Goal: Information Seeking & Learning: Learn about a topic

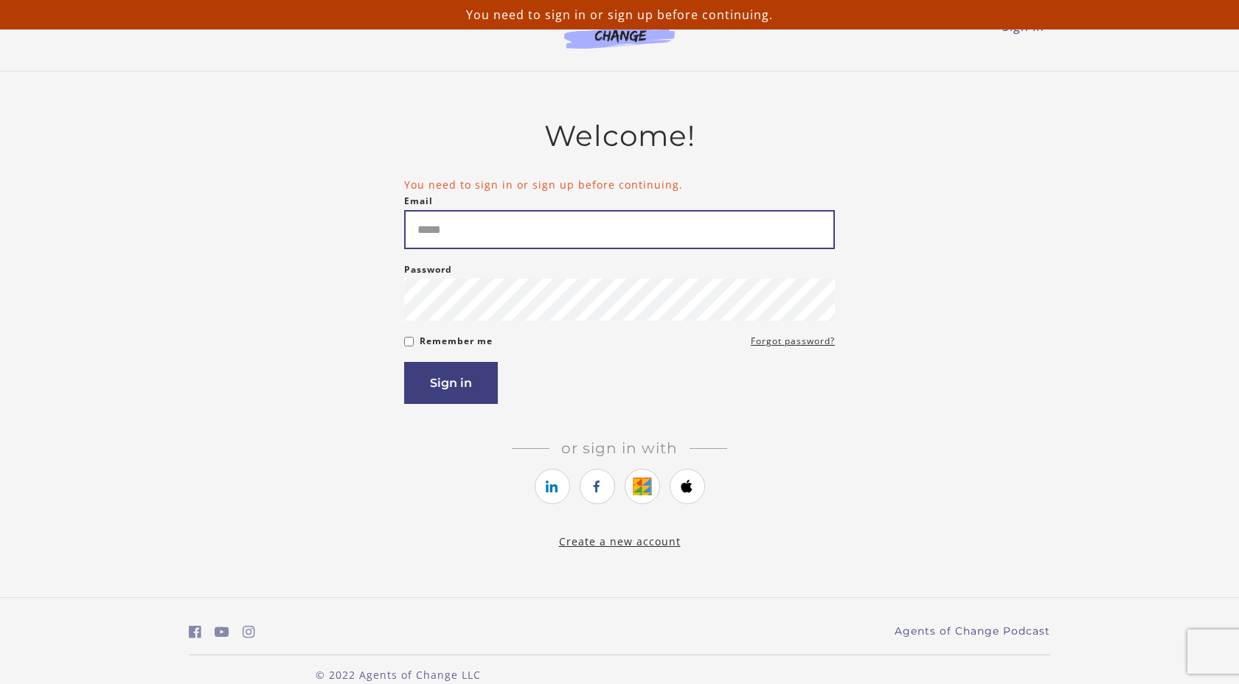
click at [490, 232] on input "Email" at bounding box center [619, 229] width 431 height 39
type input "**********"
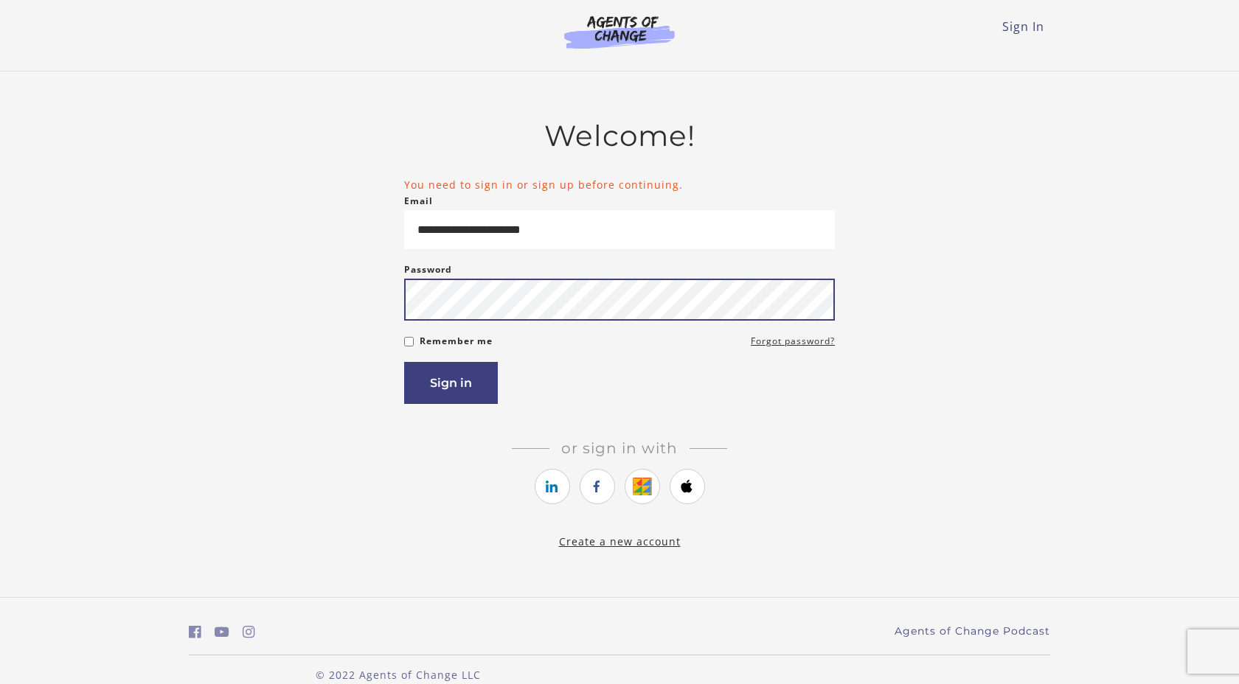
click at [404, 362] on button "Sign in" at bounding box center [451, 383] width 94 height 42
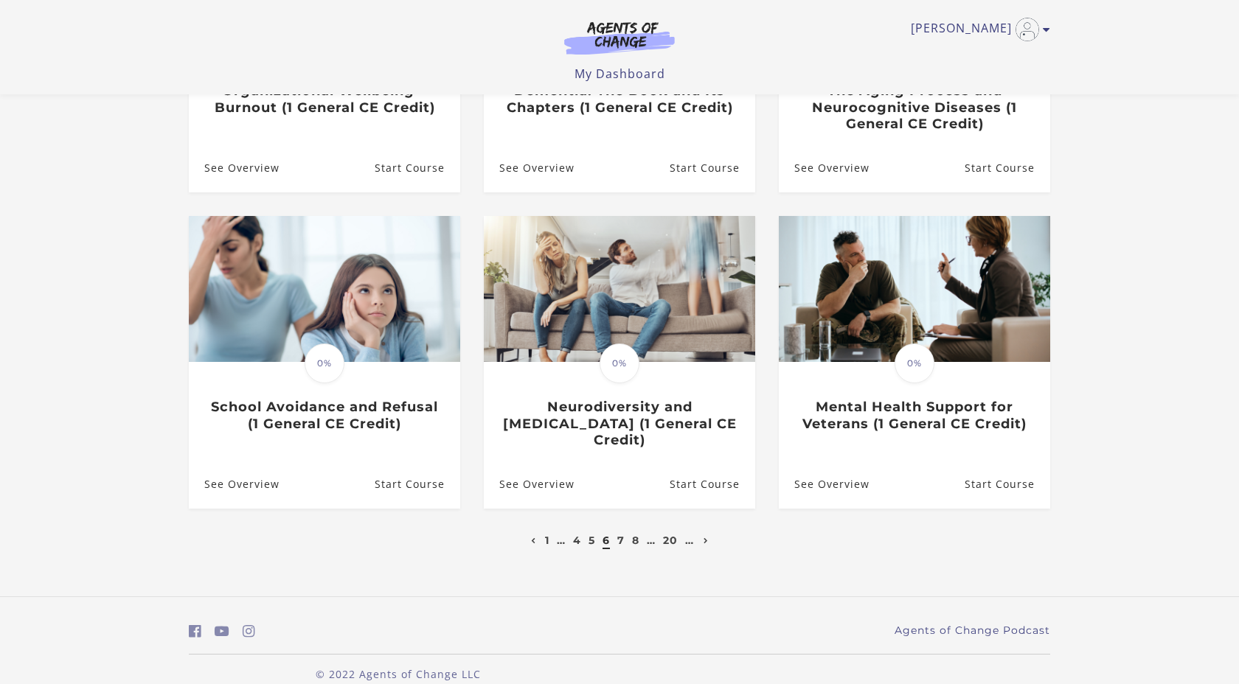
scroll to position [335, 0]
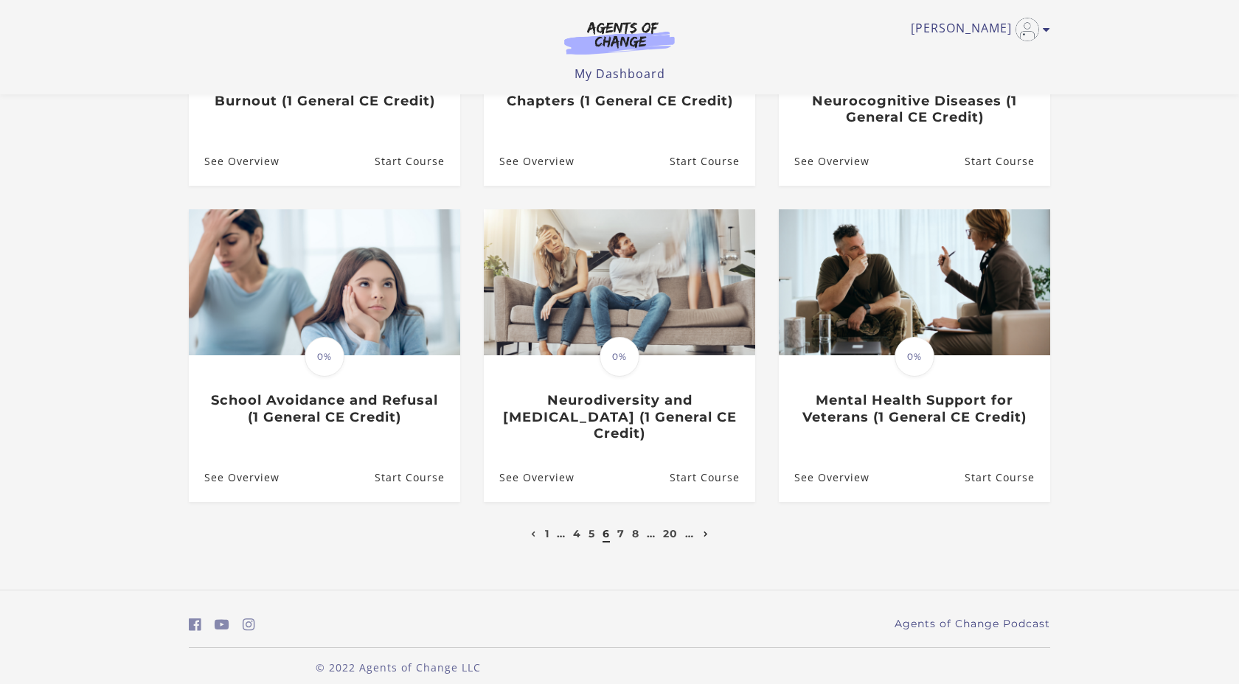
click at [708, 527] on link "Next page" at bounding box center [706, 533] width 13 height 13
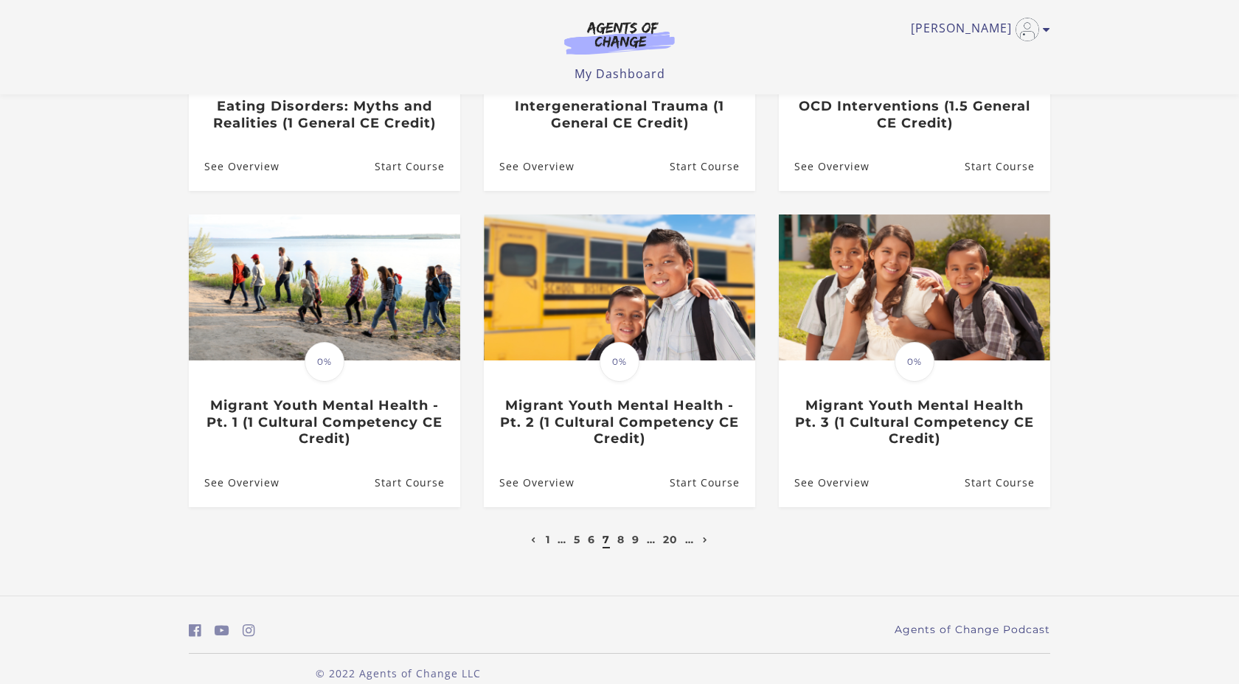
scroll to position [335, 0]
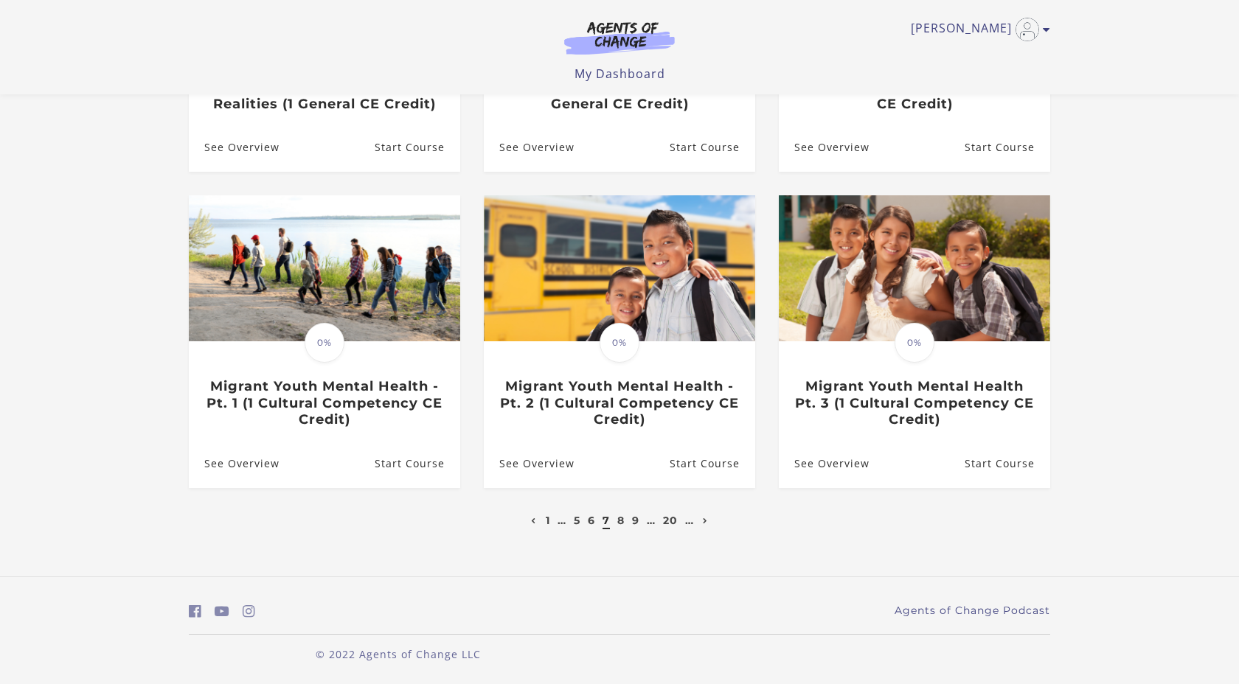
click at [708, 518] on link "Next page" at bounding box center [705, 520] width 13 height 13
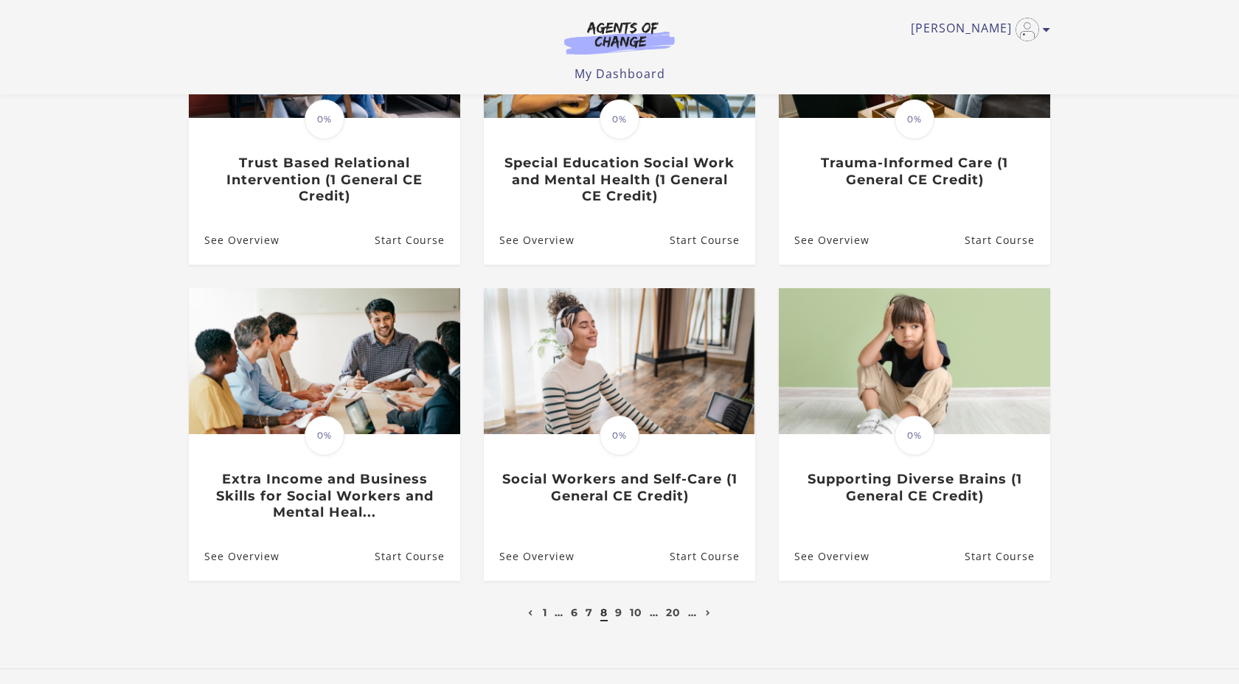
scroll to position [317, 0]
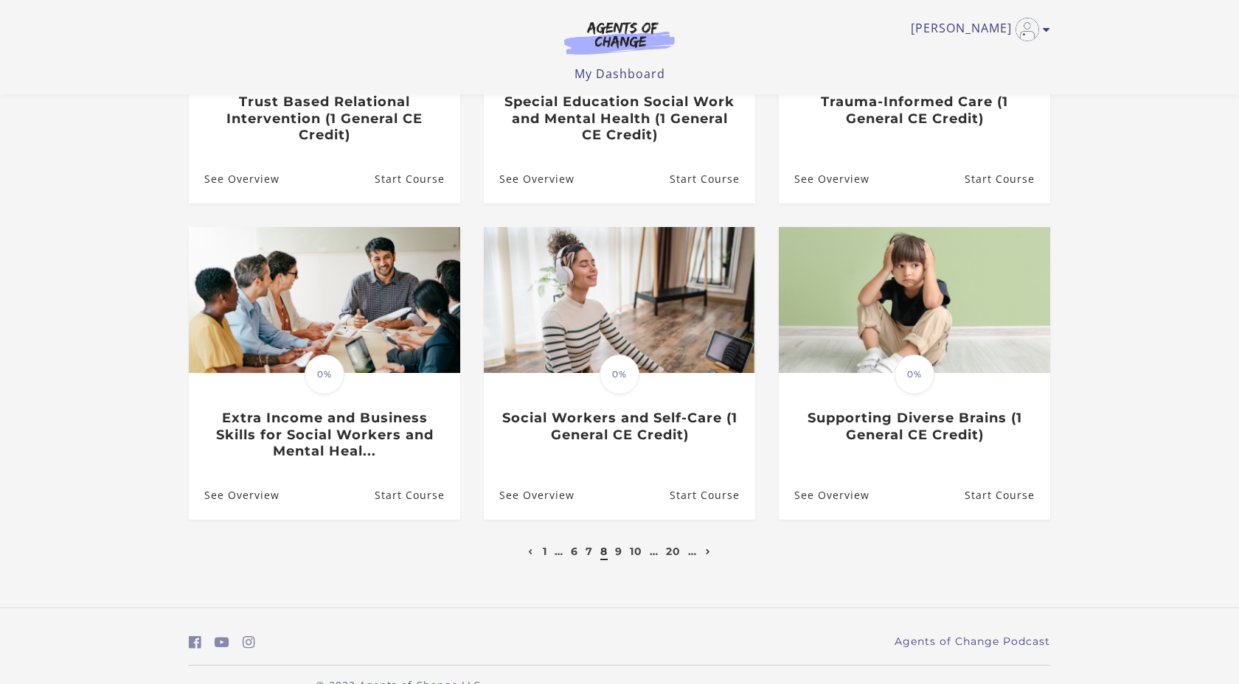
click at [708, 554] on icon "Next page" at bounding box center [708, 552] width 5 height 6
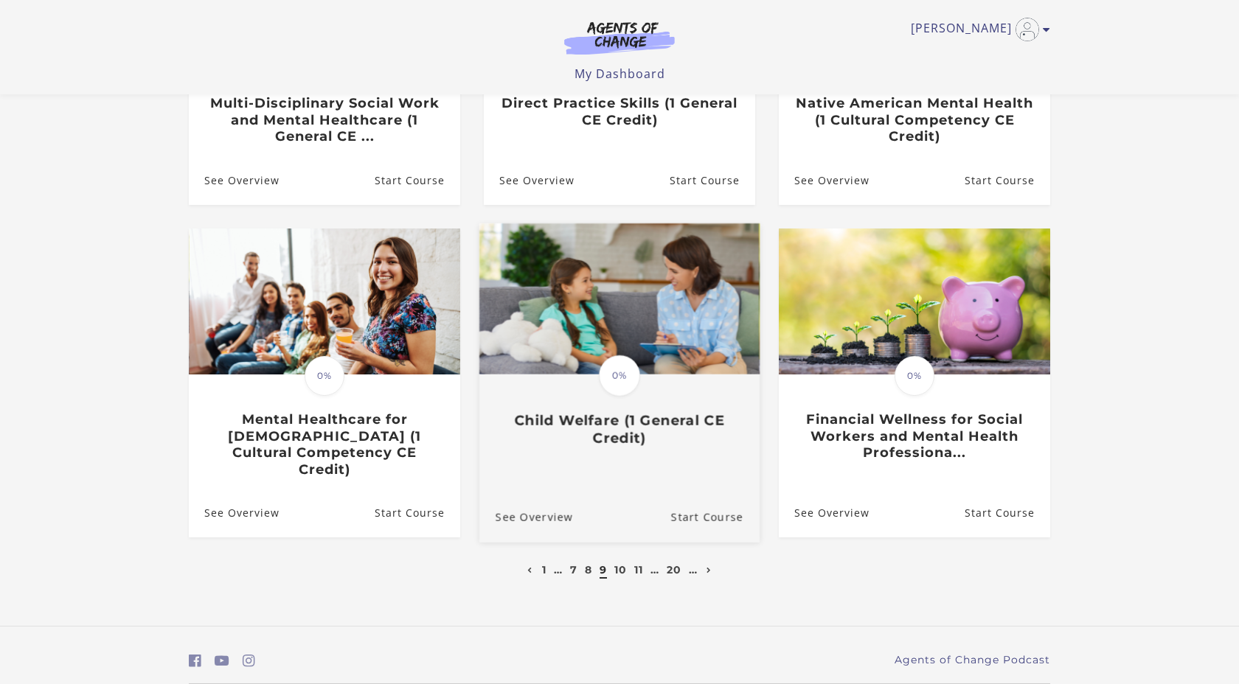
scroll to position [319, 0]
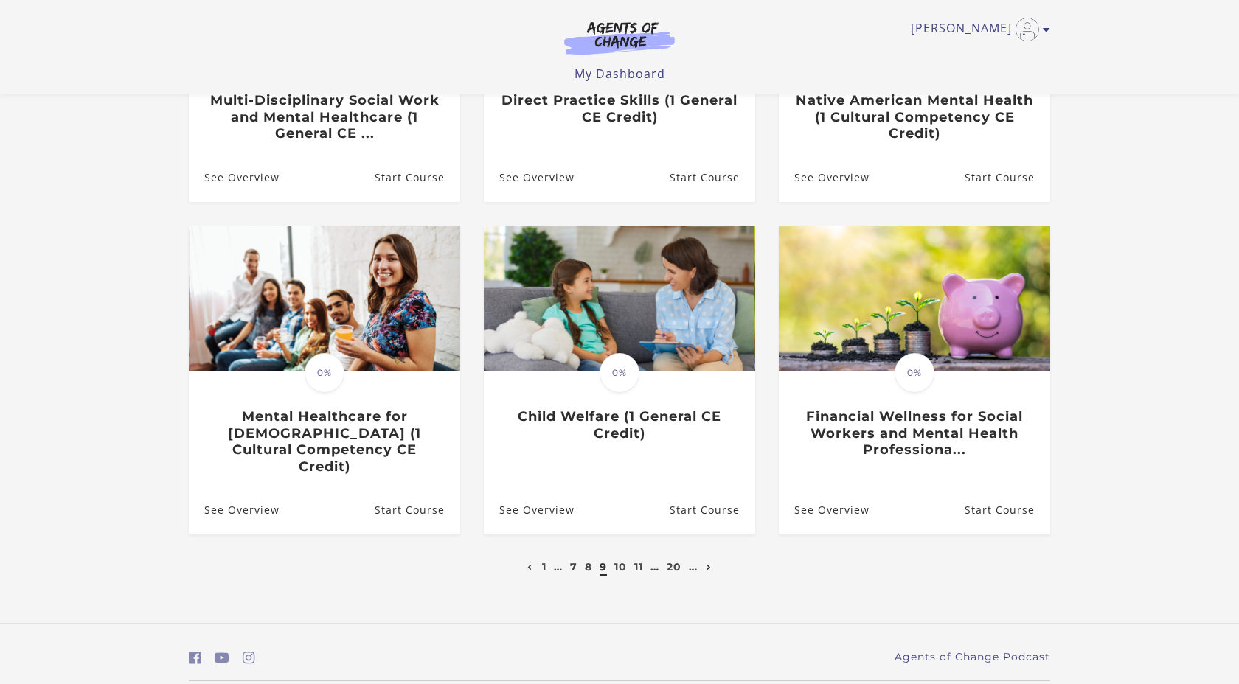
click at [708, 565] on icon "Next page" at bounding box center [708, 568] width 5 height 6
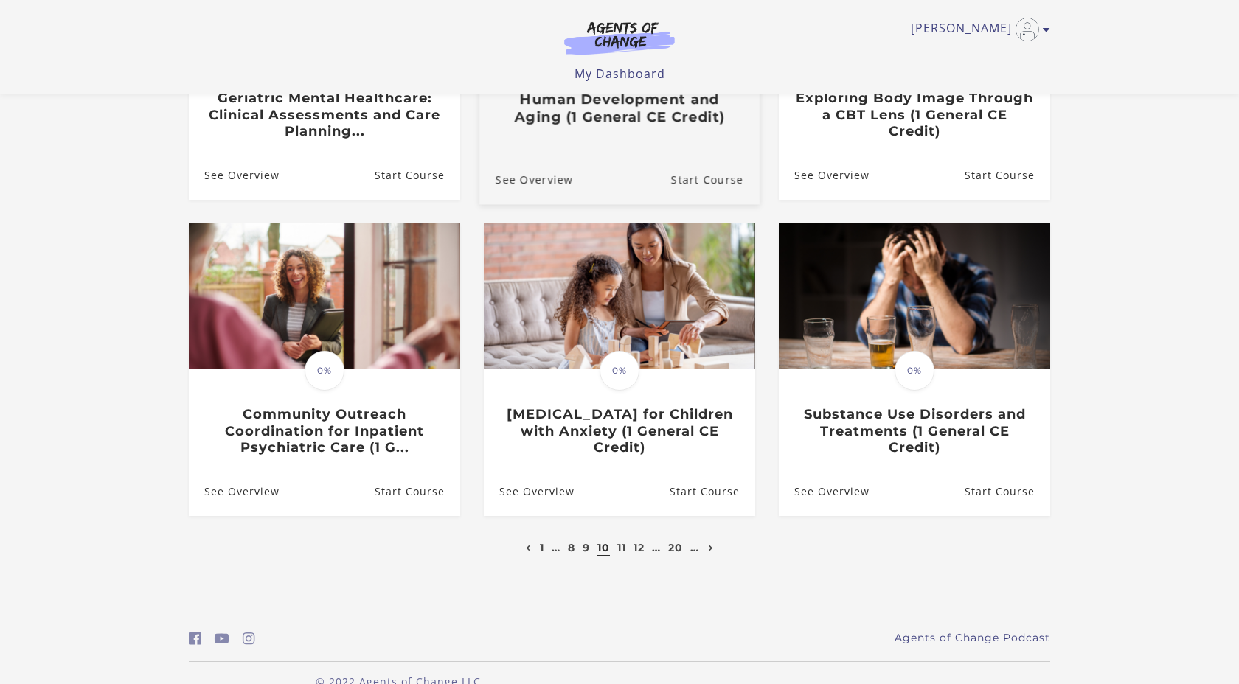
scroll to position [351, 0]
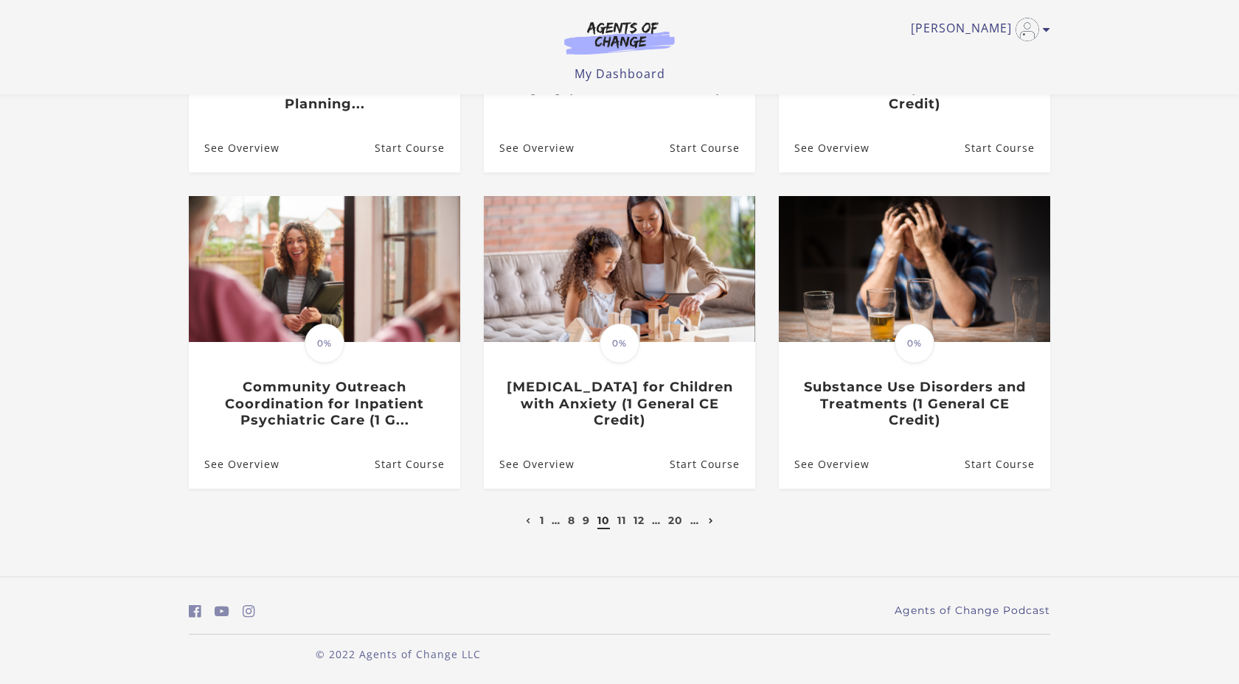
click at [711, 520] on icon "Next page" at bounding box center [711, 521] width 5 height 6
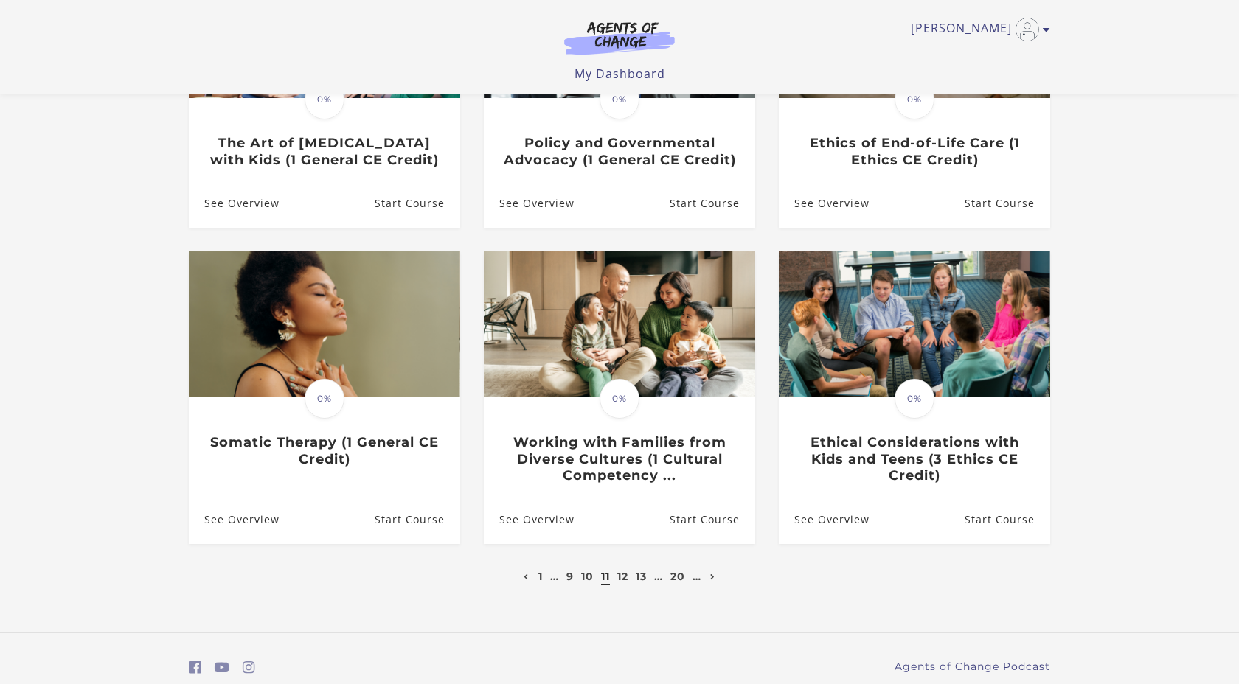
scroll to position [276, 0]
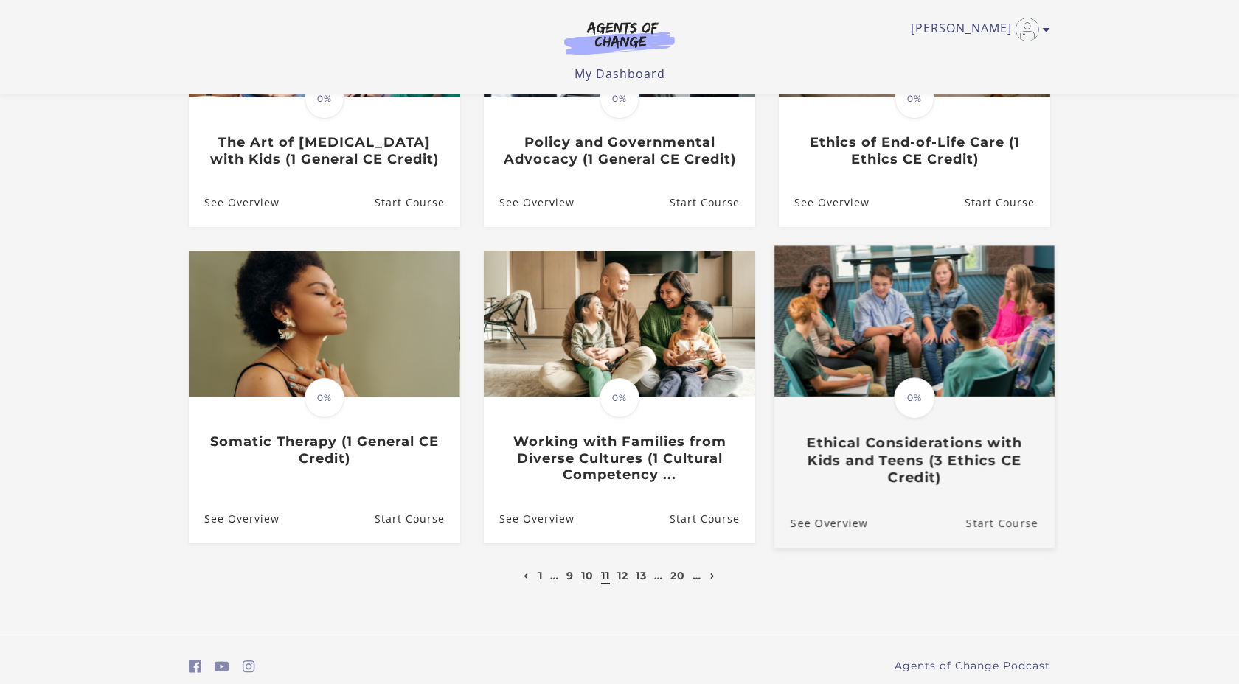
click at [984, 526] on link "Start Course" at bounding box center [1010, 522] width 88 height 49
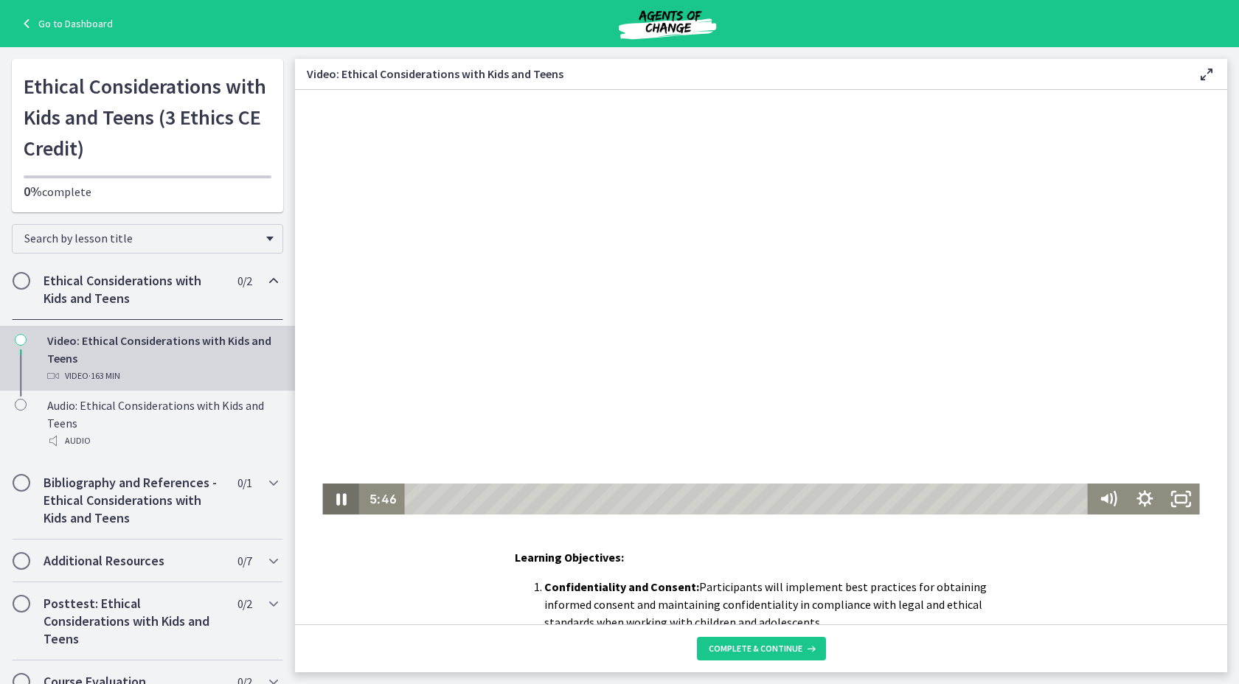
click at [337, 498] on icon "Pause" at bounding box center [341, 500] width 10 height 12
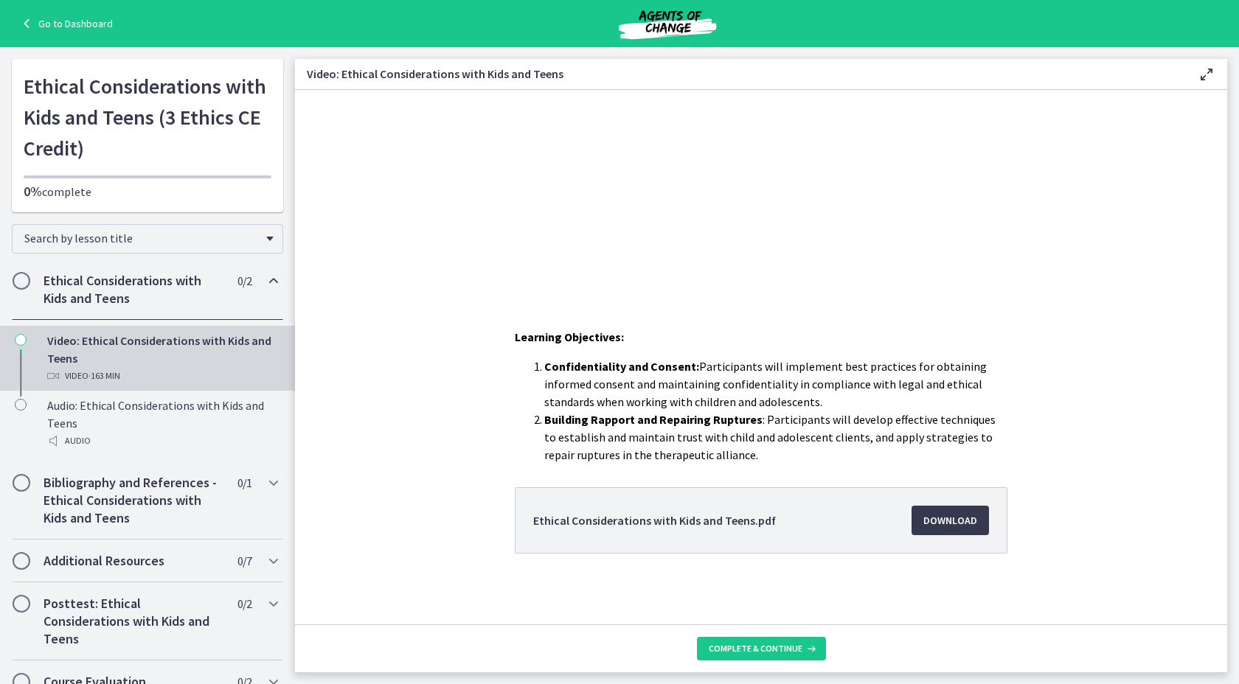
click at [71, 21] on link "Go to Dashboard" at bounding box center [65, 24] width 95 height 18
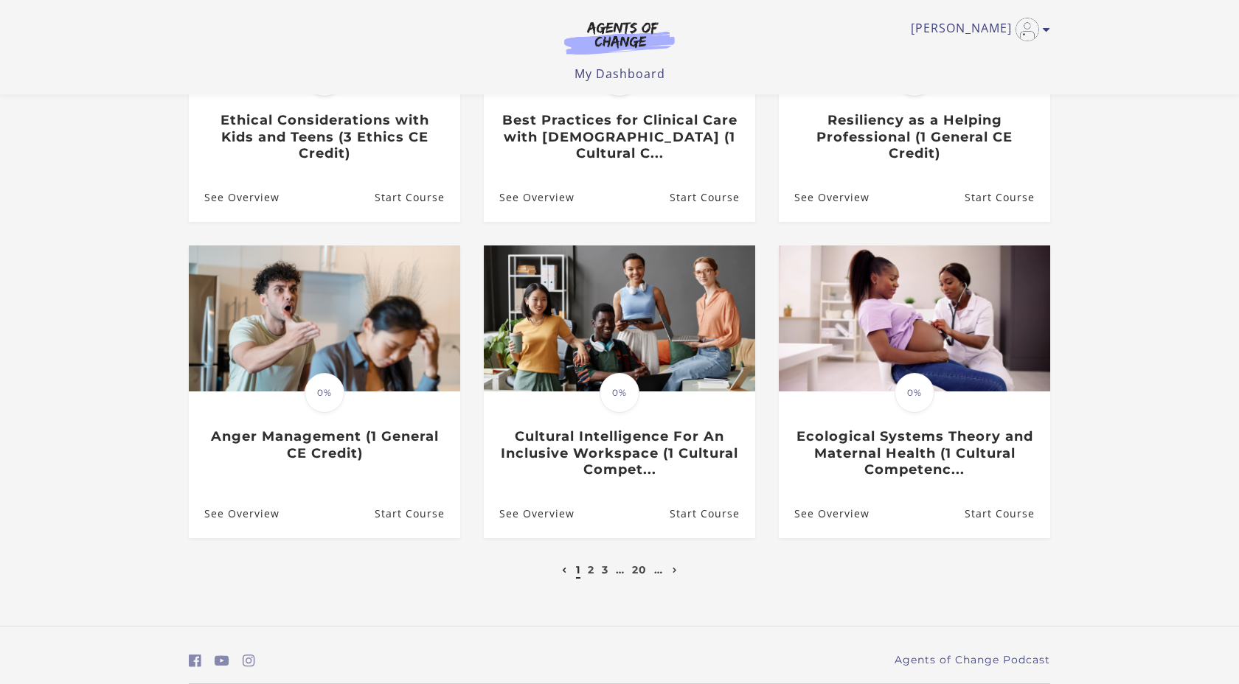
scroll to position [307, 0]
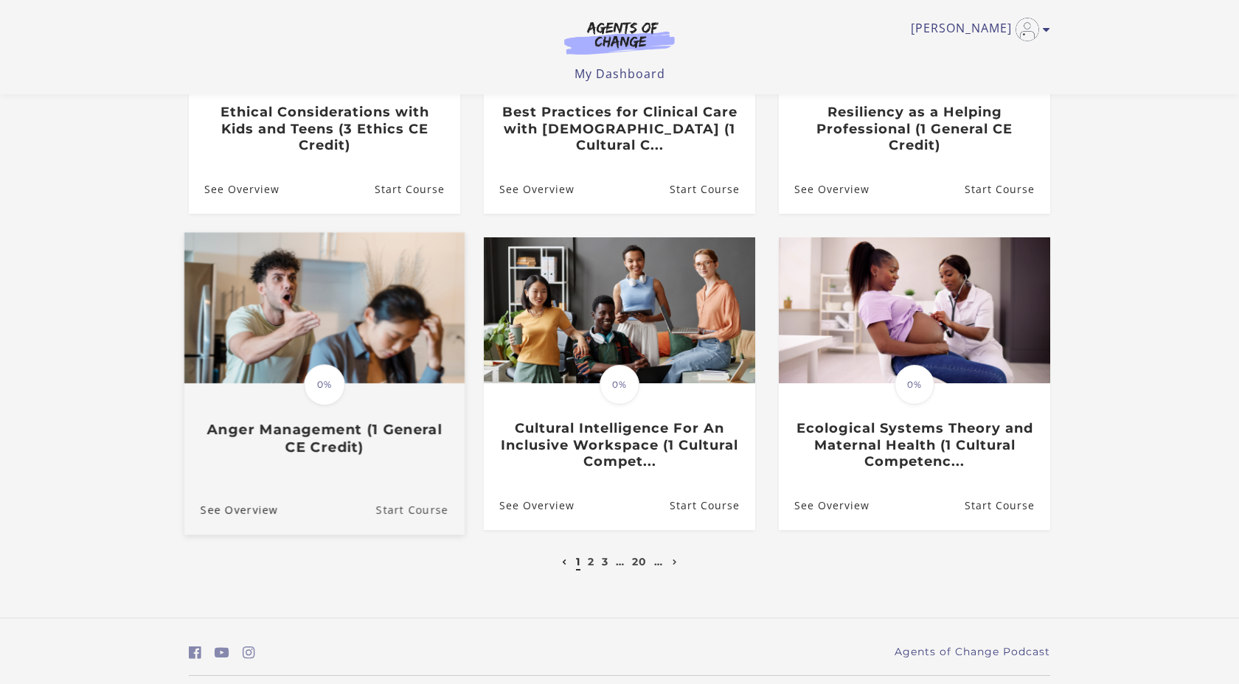
click at [406, 509] on link "Start Course" at bounding box center [420, 509] width 88 height 49
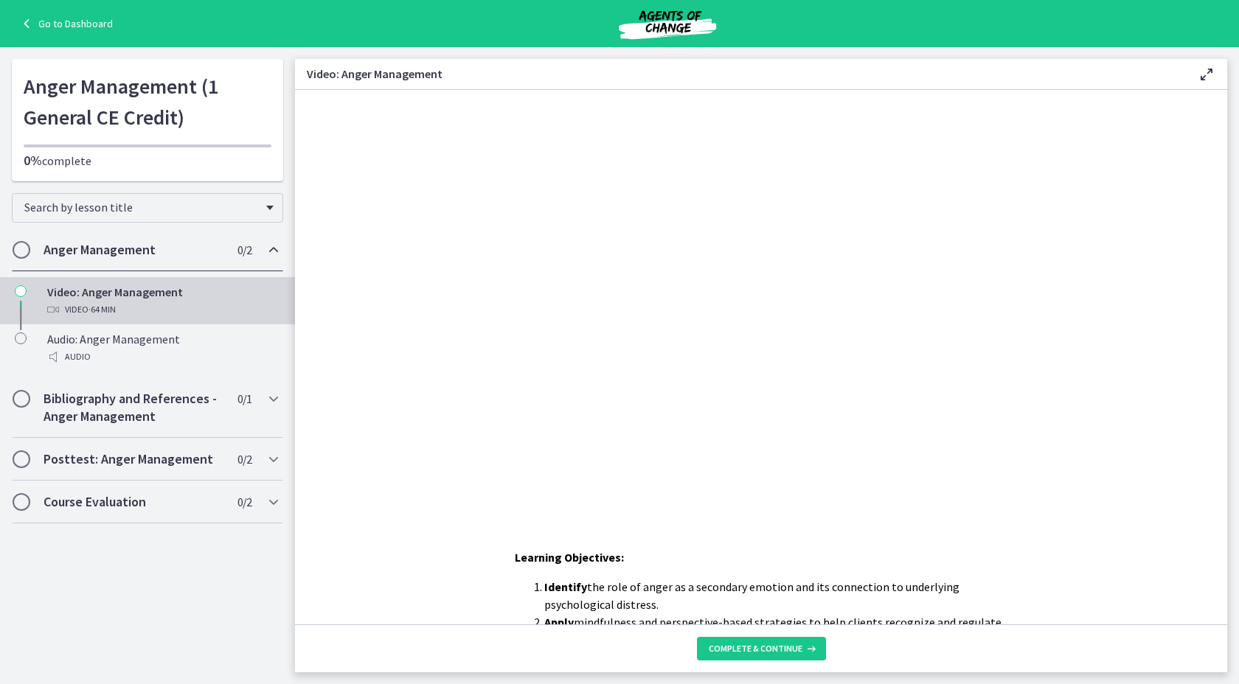
click at [53, 21] on link "Go to Dashboard" at bounding box center [65, 24] width 95 height 18
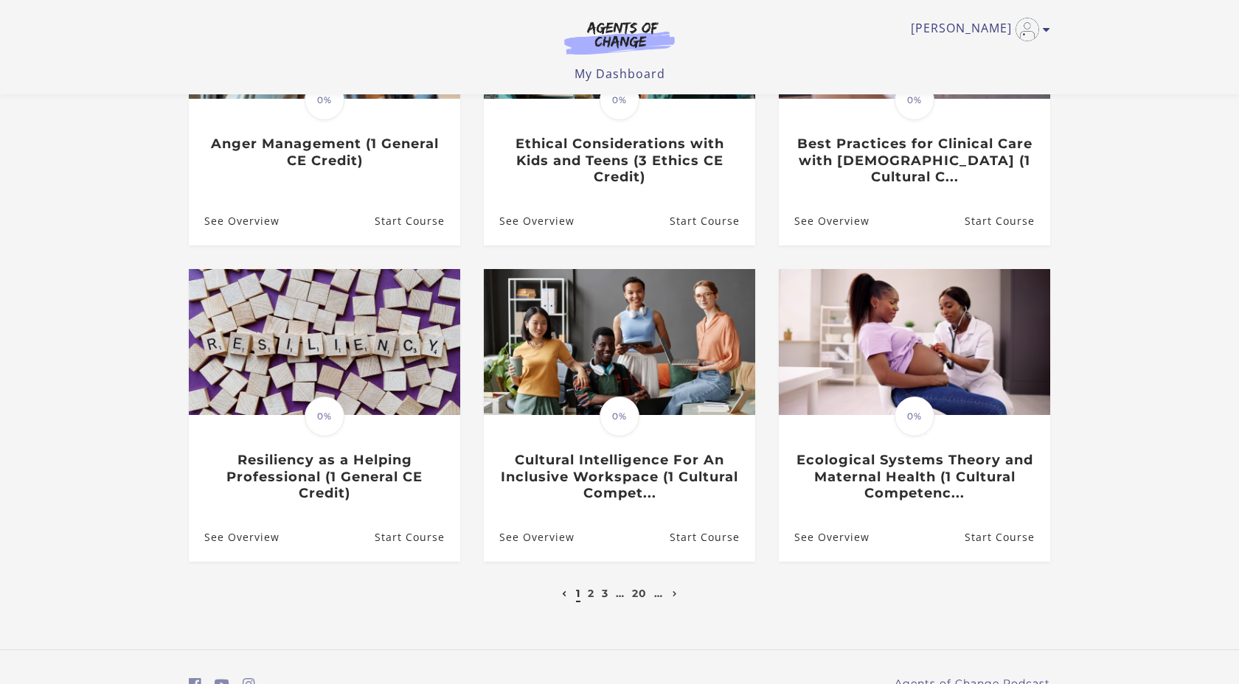
scroll to position [278, 0]
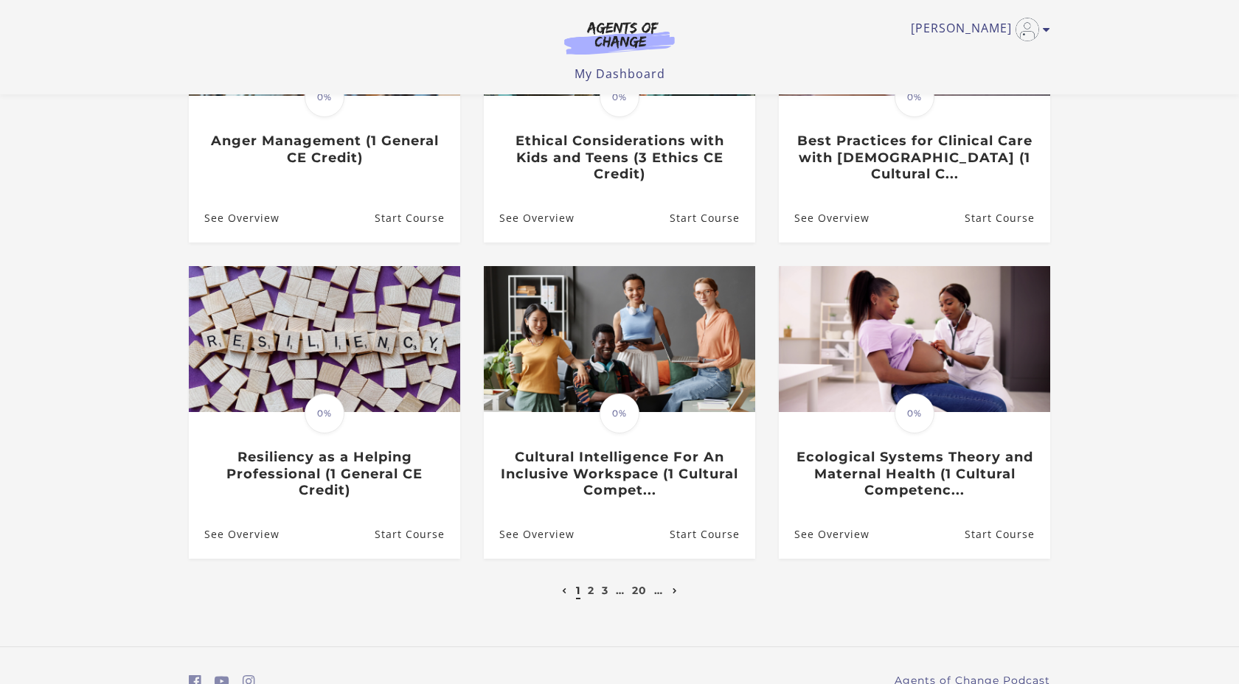
click at [674, 594] on icon "Next page" at bounding box center [674, 591] width 5 height 6
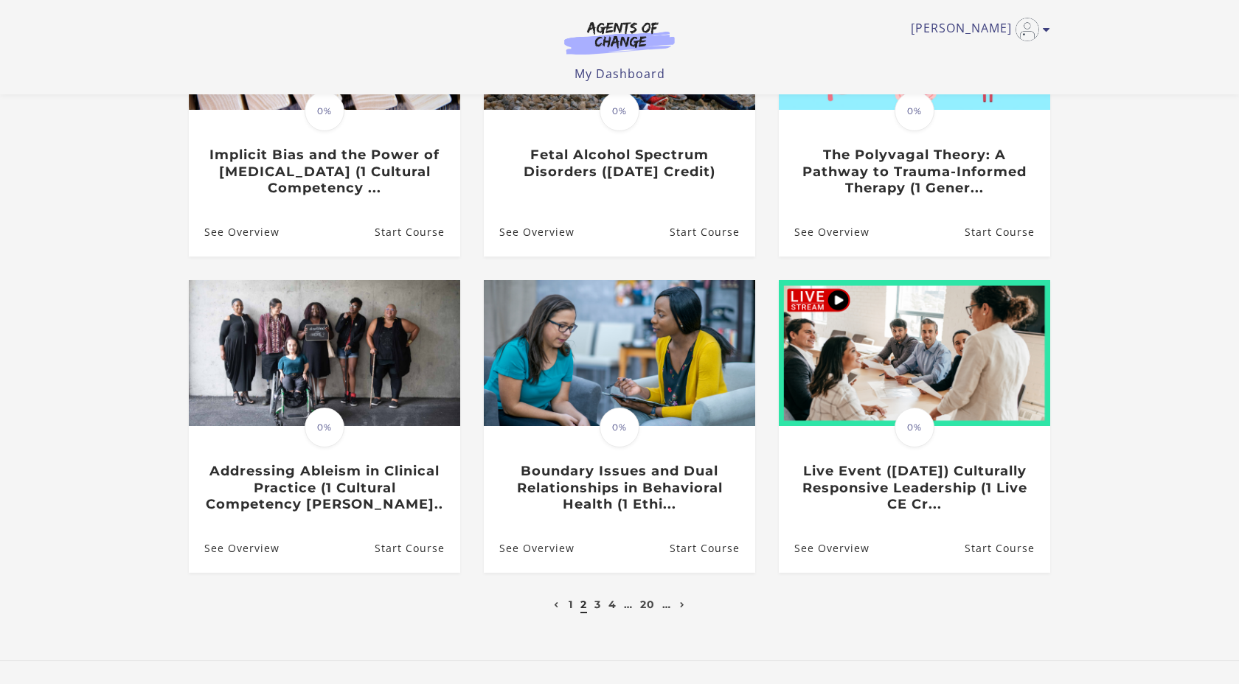
scroll to position [276, 0]
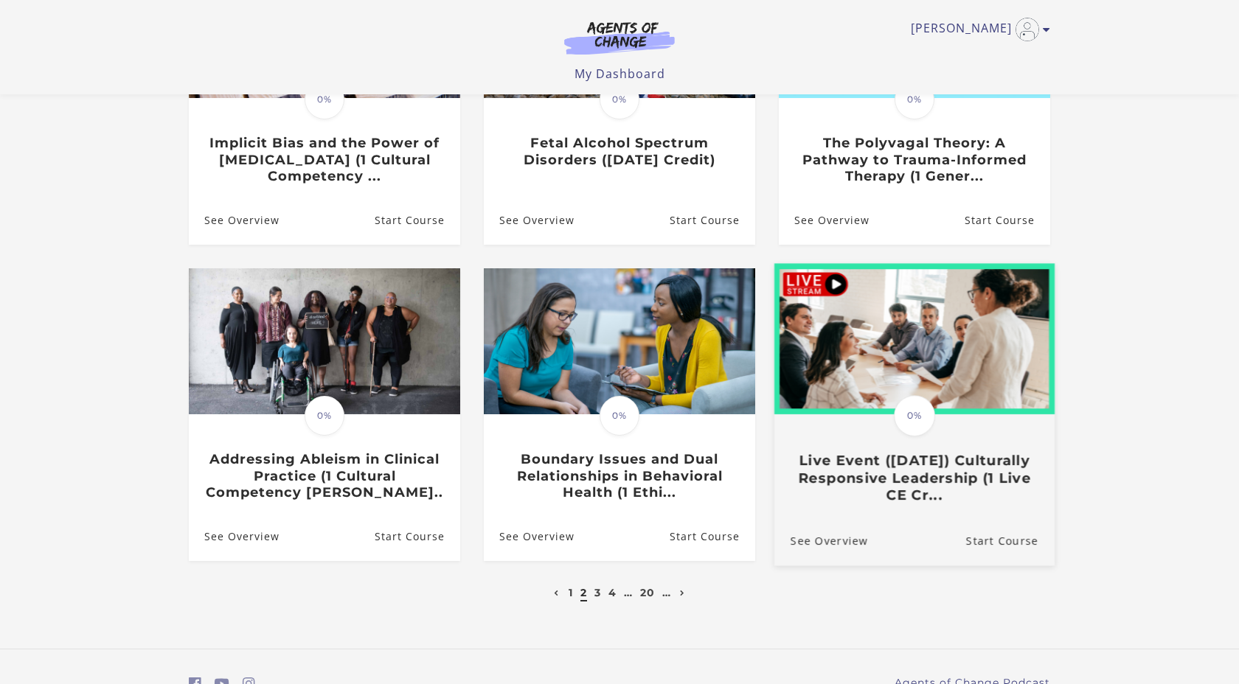
click at [915, 446] on div "Translation missing: en.liquid.partials.dashboard_course_card.progress_descript…" at bounding box center [914, 460] width 280 height 88
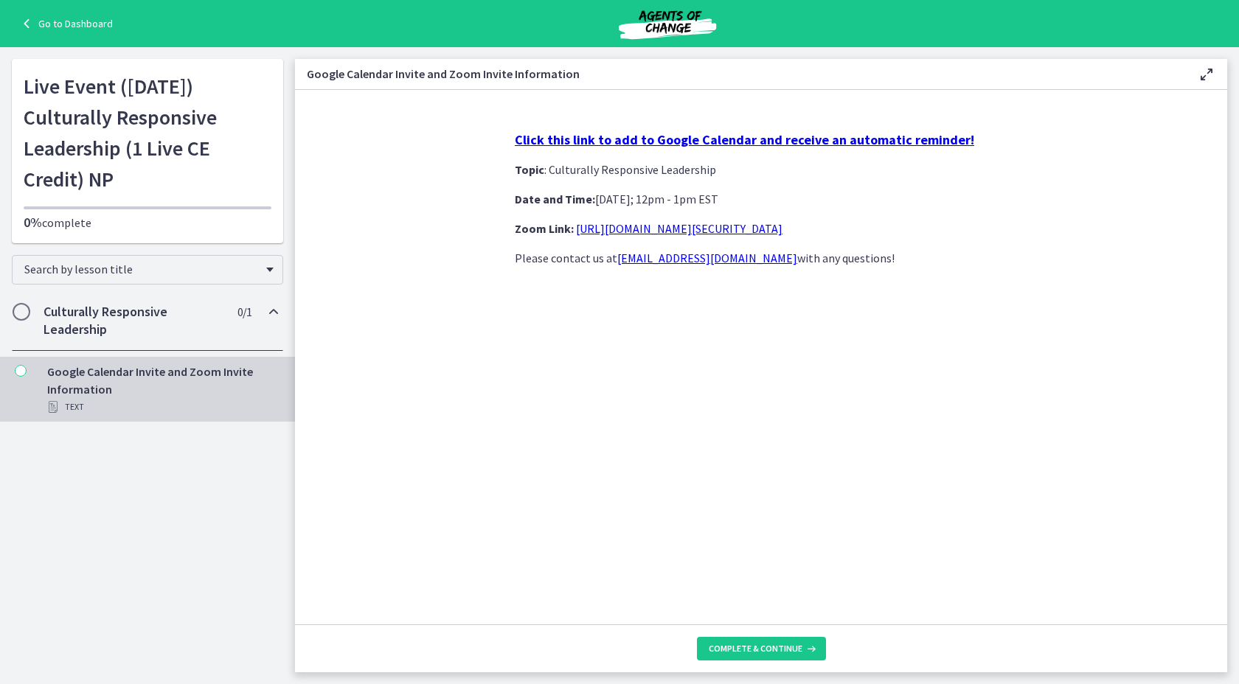
click at [78, 24] on link "Go to Dashboard" at bounding box center [65, 24] width 95 height 18
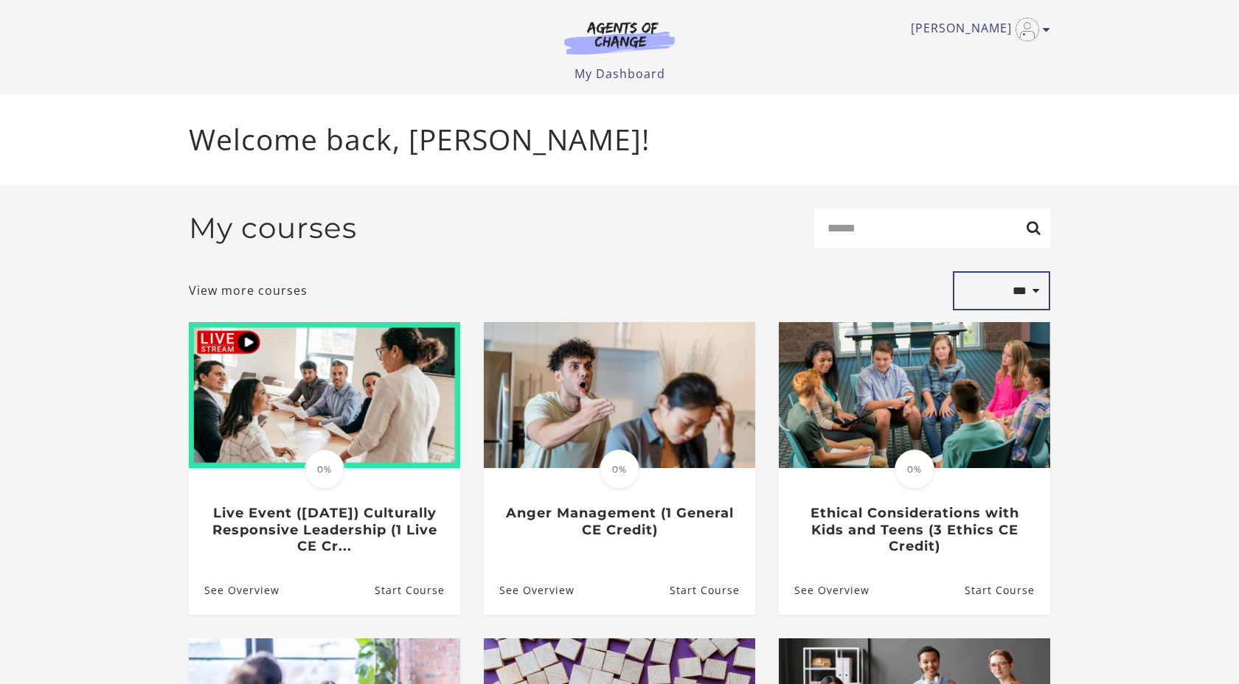
click at [1024, 296] on select "**********" at bounding box center [1001, 291] width 97 height 40
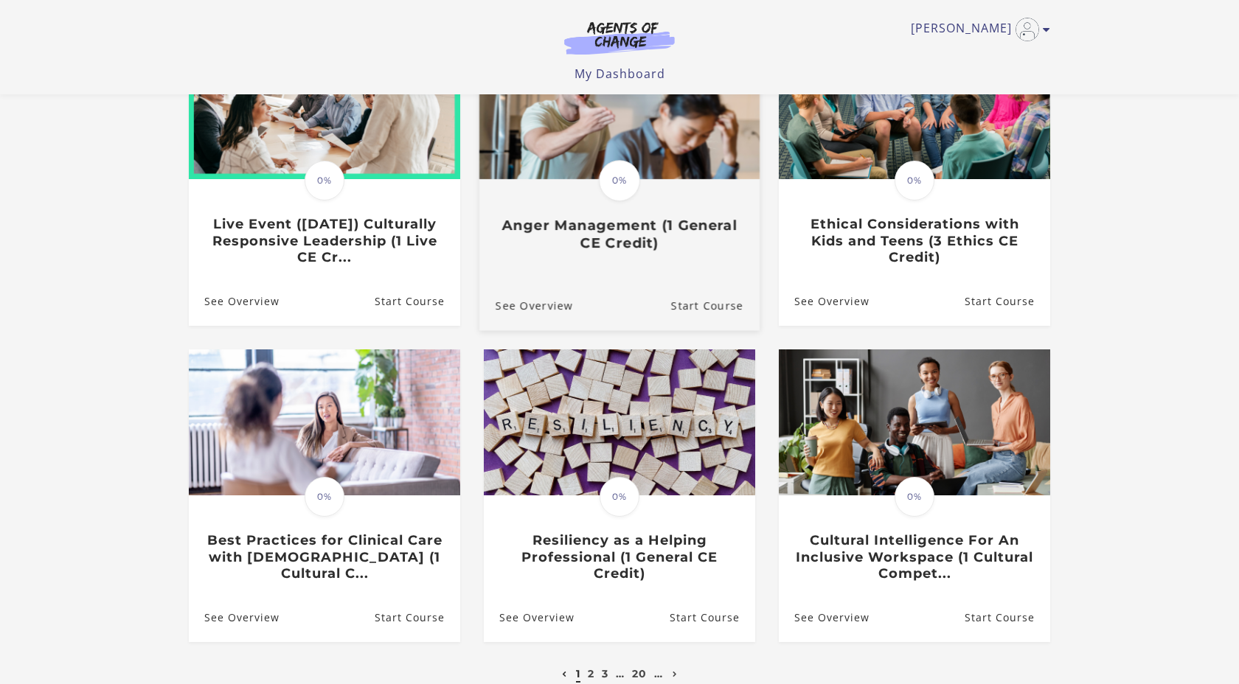
scroll to position [351, 0]
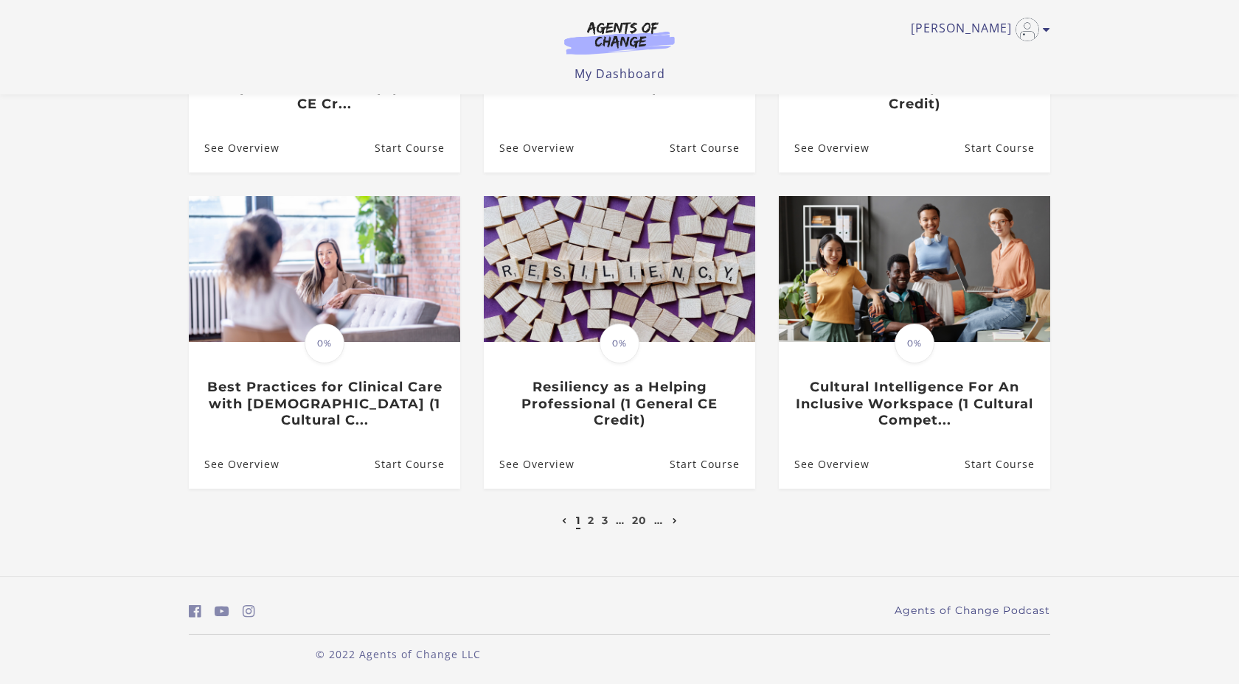
click at [672, 519] on link "Next page" at bounding box center [675, 520] width 13 height 13
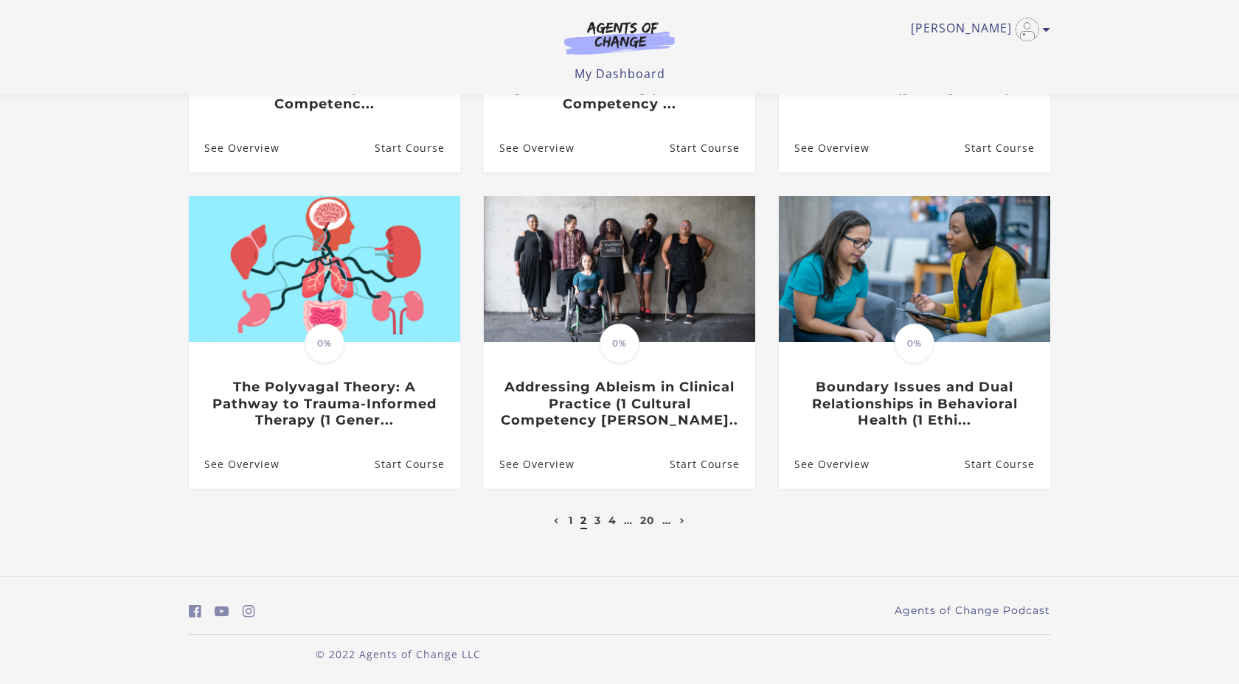
scroll to position [351, 0]
click at [685, 521] on icon "Next page" at bounding box center [682, 521] width 5 height 6
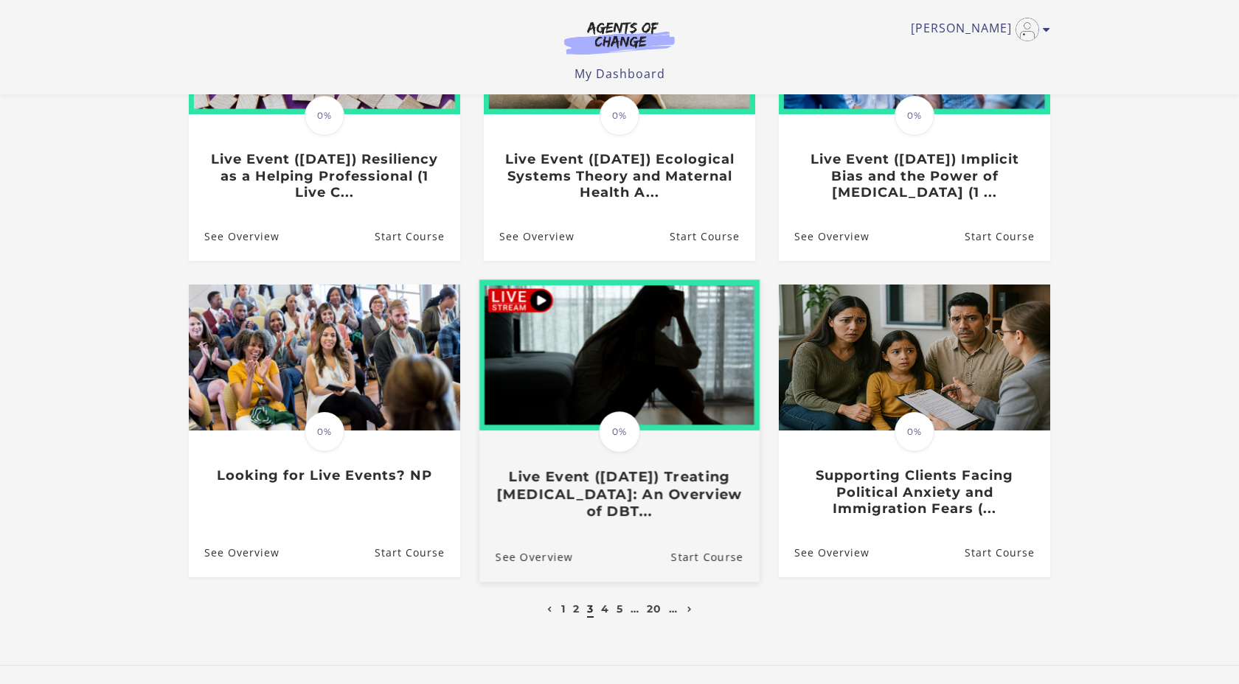
scroll to position [262, 0]
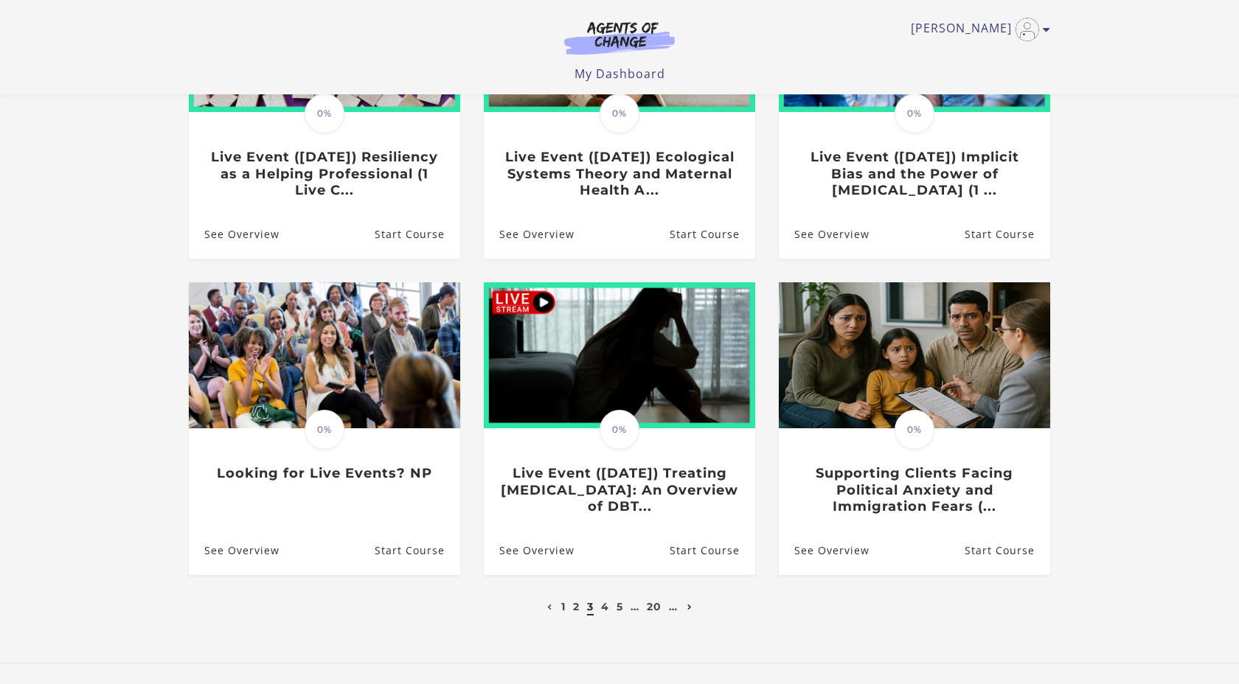
click at [689, 610] on icon "Next page" at bounding box center [689, 608] width 5 height 6
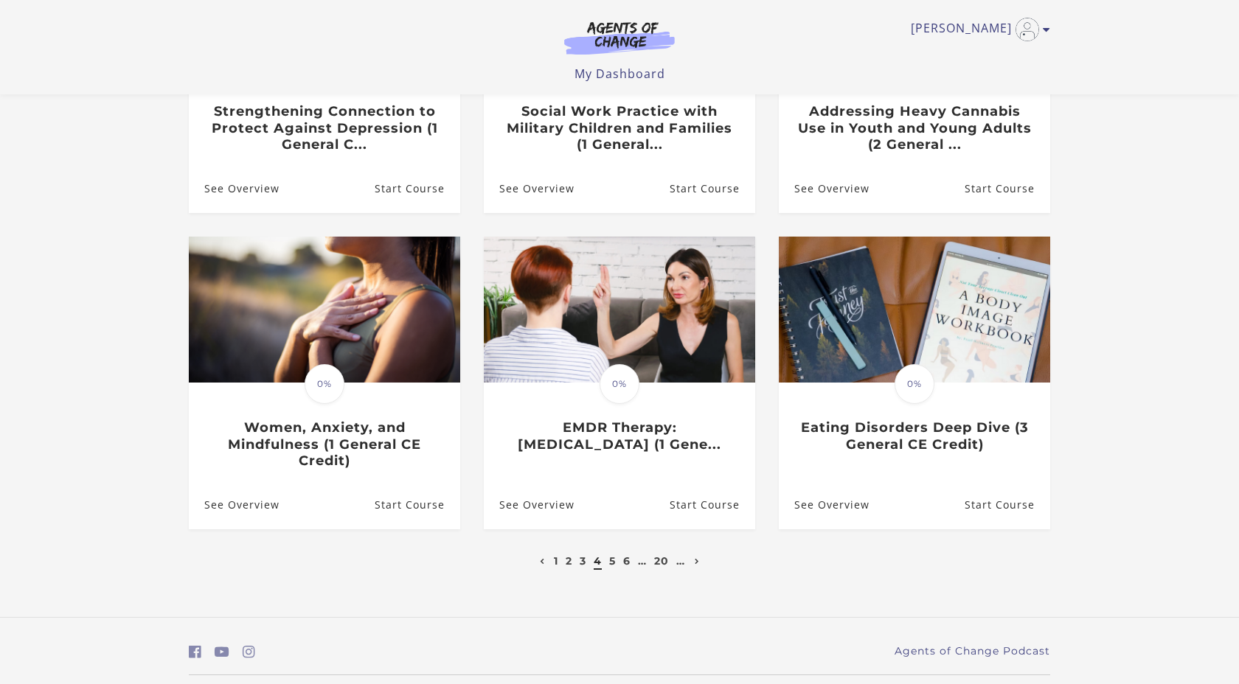
scroll to position [312, 0]
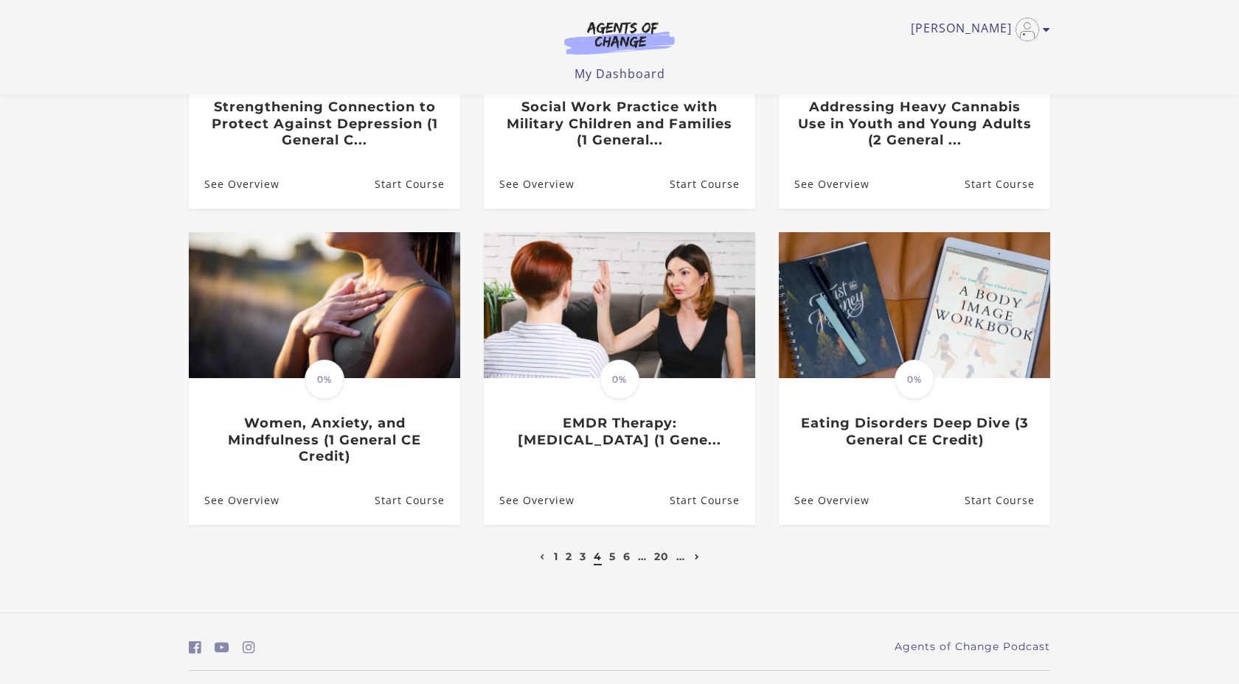
click at [695, 560] on icon "Next page" at bounding box center [697, 557] width 5 height 6
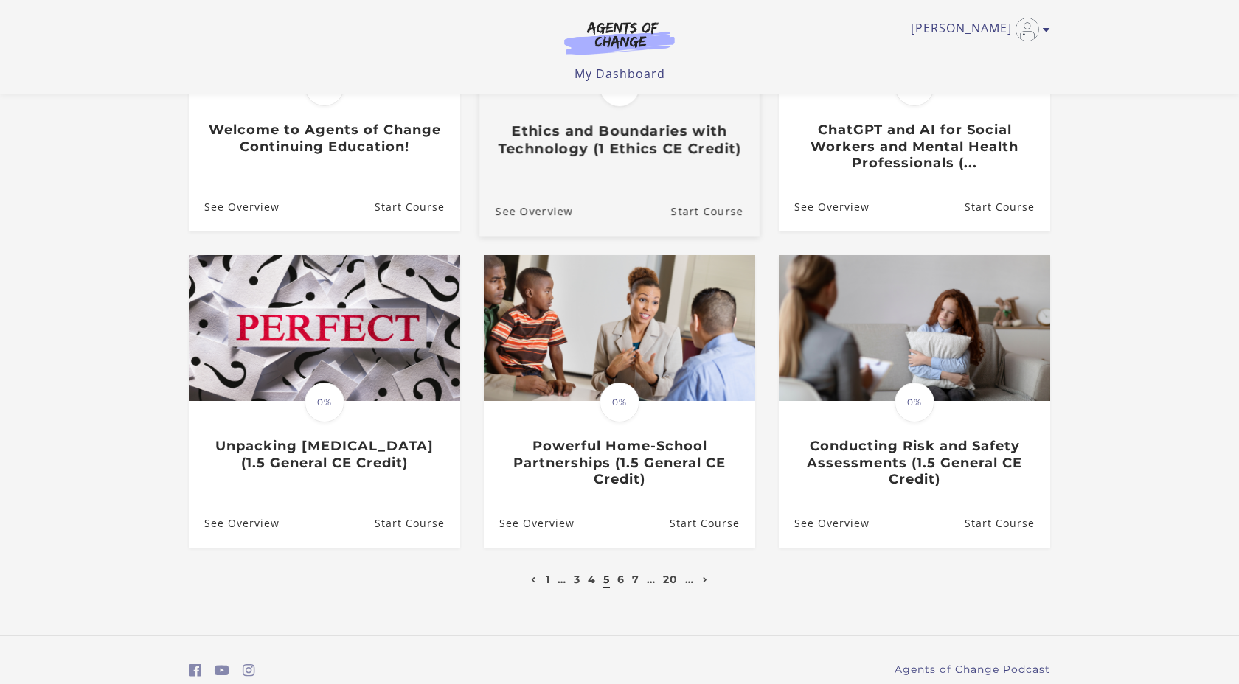
scroll to position [309, 0]
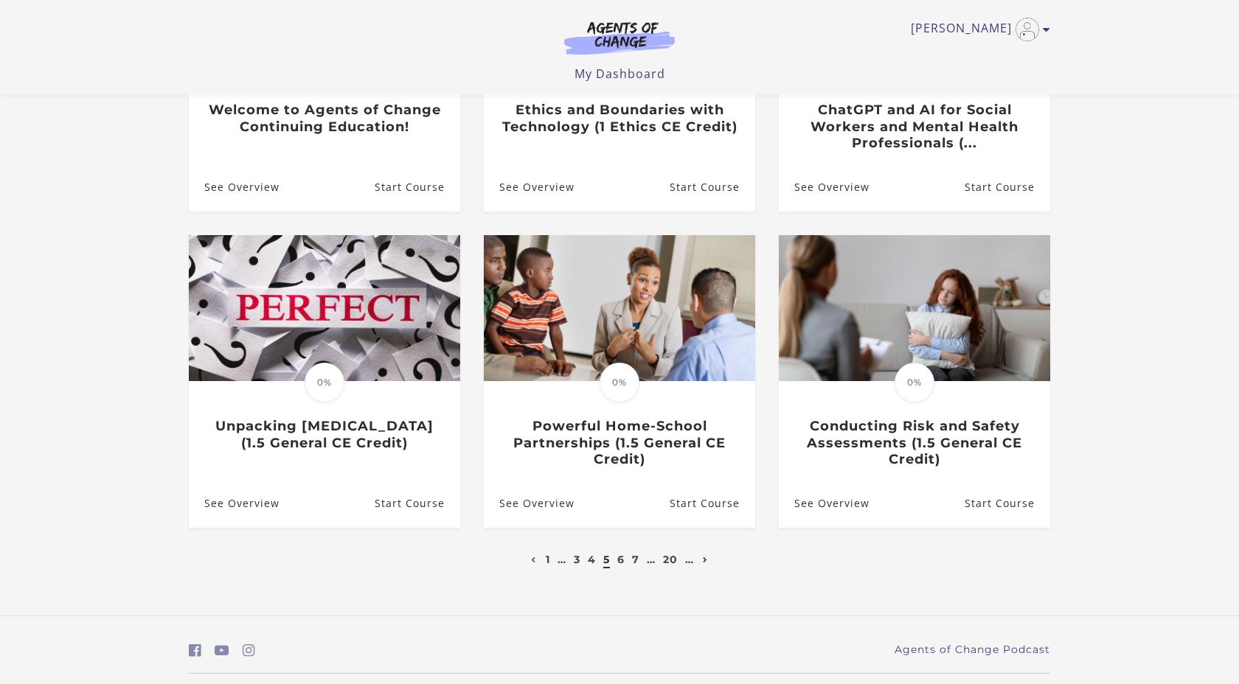
click at [706, 563] on icon "Next page" at bounding box center [705, 560] width 5 height 6
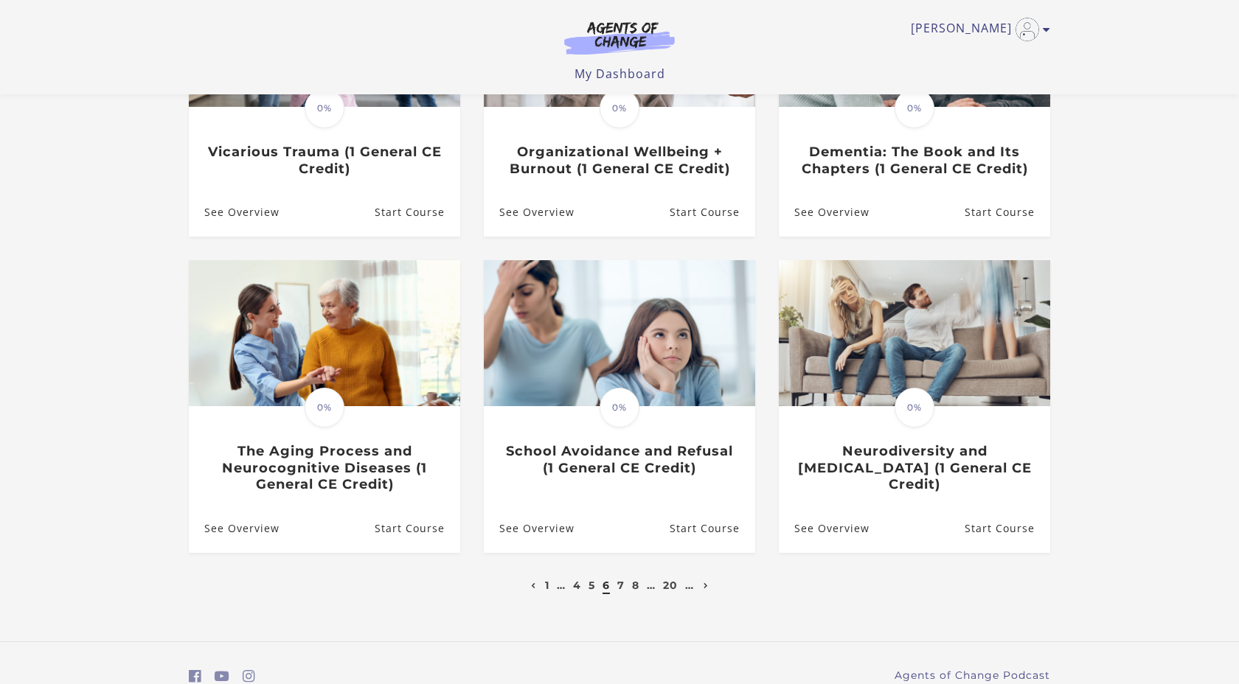
scroll to position [273, 0]
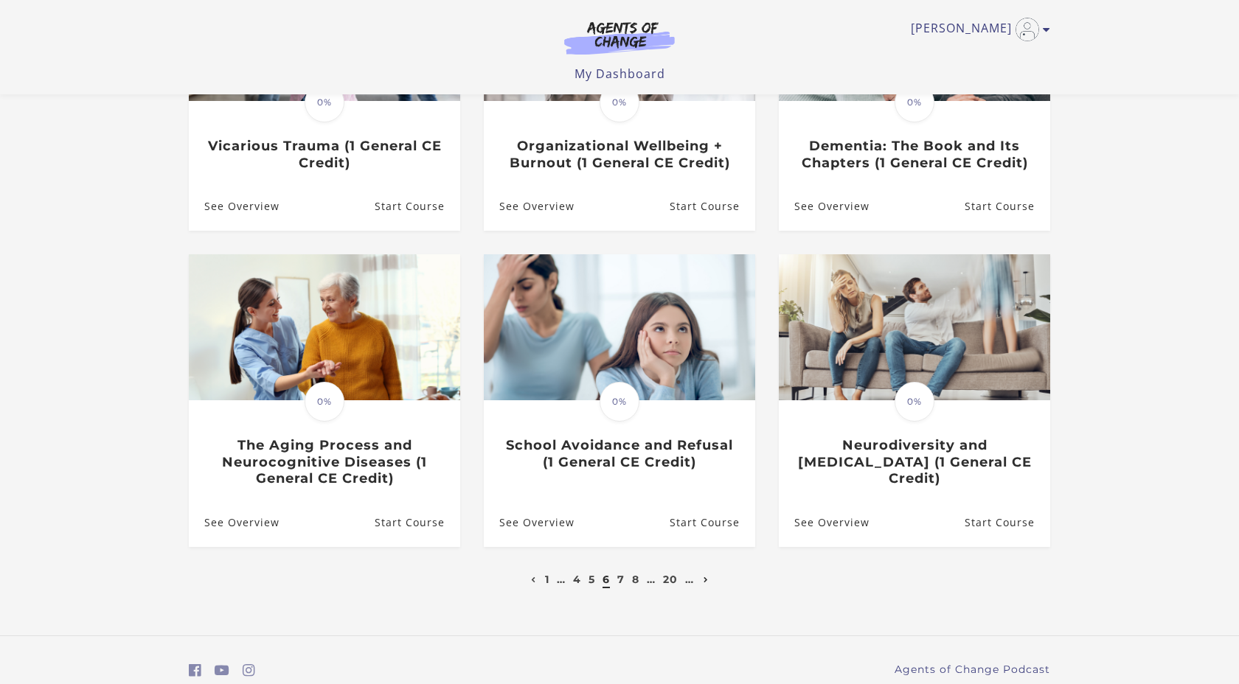
click at [707, 583] on icon "Next page" at bounding box center [705, 580] width 5 height 6
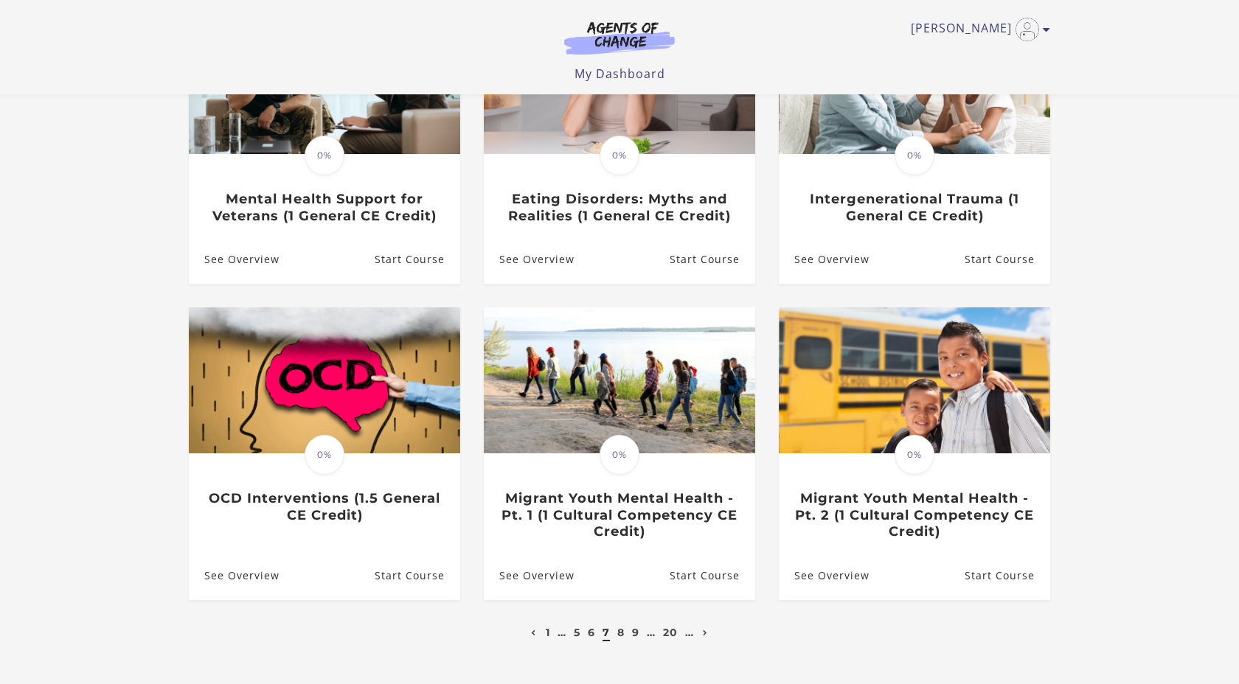
scroll to position [220, 0]
click at [704, 639] on link "Next page" at bounding box center [705, 631] width 13 height 13
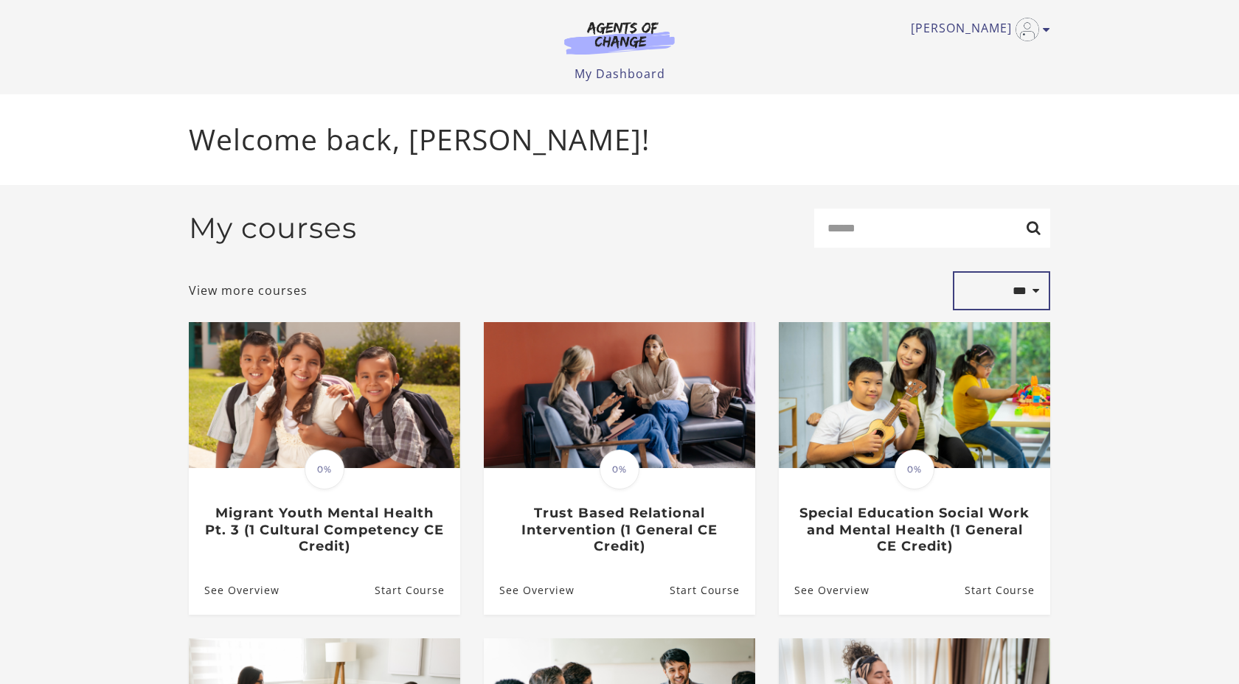
click at [1022, 290] on select "**********" at bounding box center [1001, 291] width 97 height 40
select select "*********"
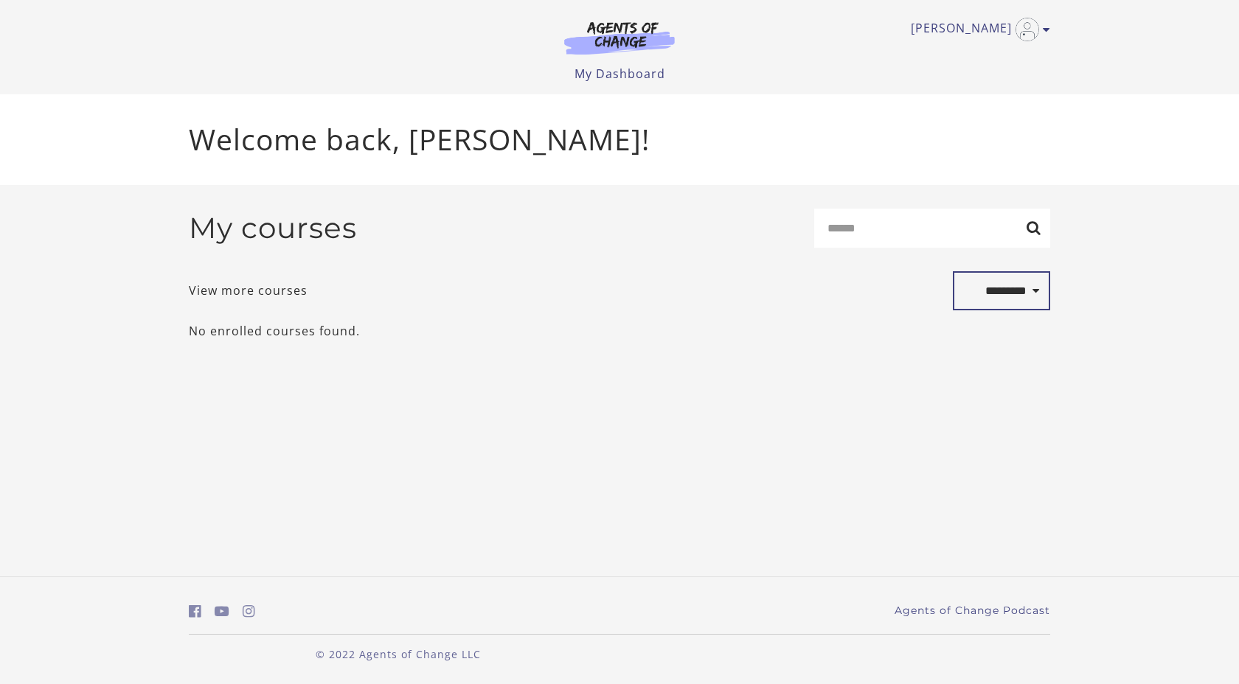
click at [1010, 293] on select "**********" at bounding box center [1001, 291] width 97 height 40
select select "***"
